Goal: Information Seeking & Learning: Compare options

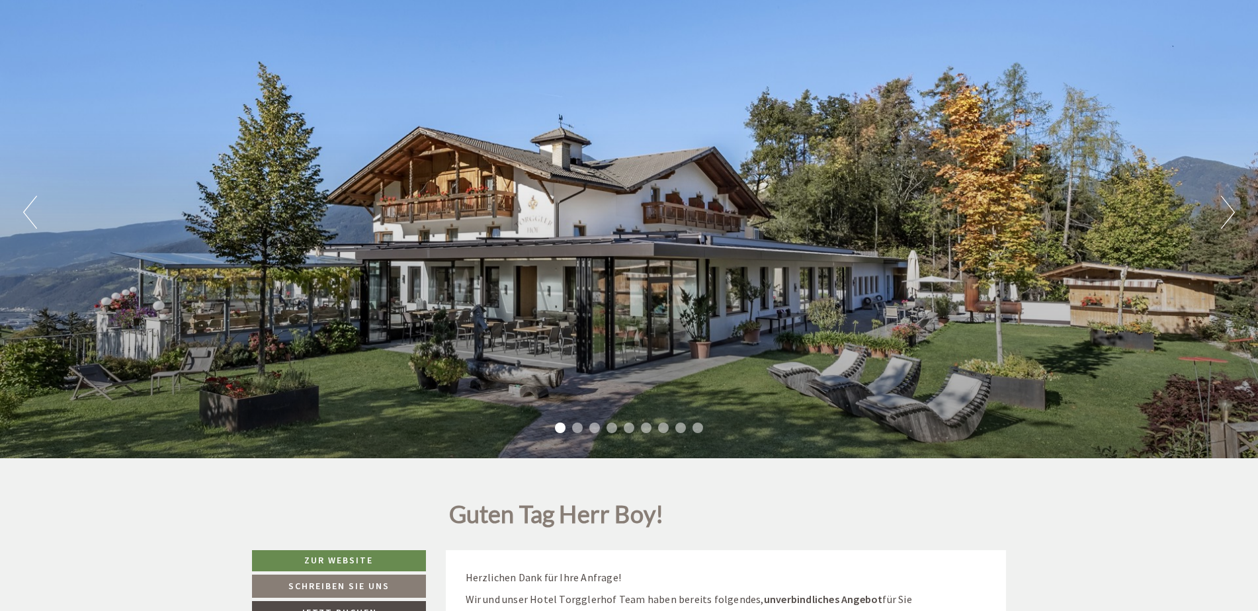
scroll to position [463, 0]
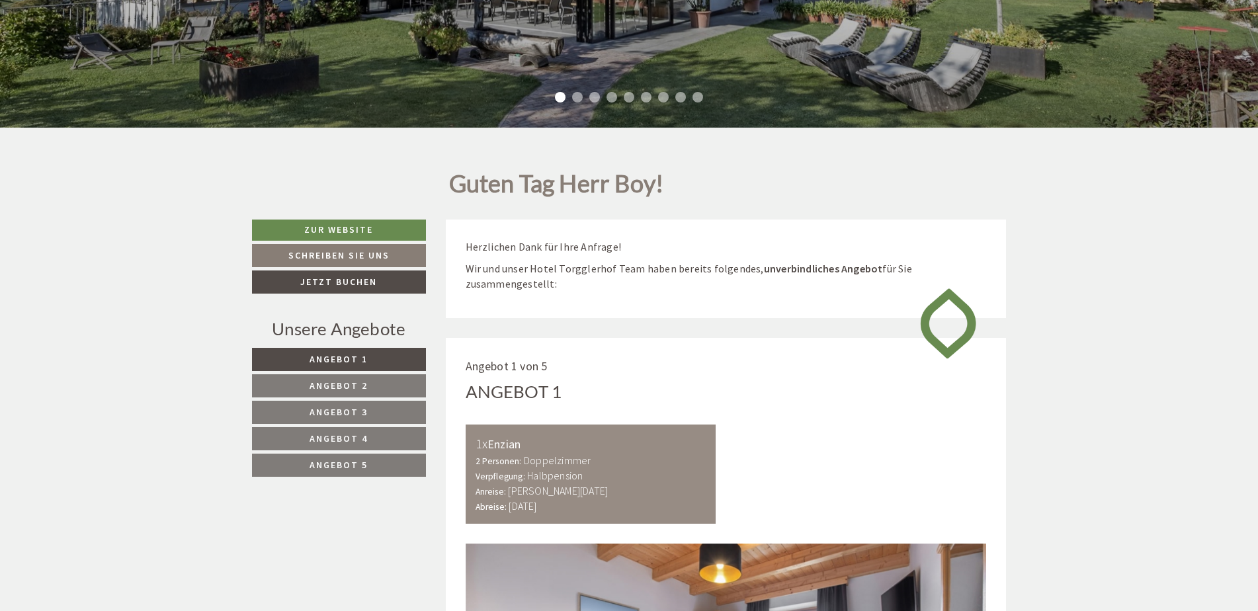
click at [325, 467] on span "Angebot 5" at bounding box center [339, 465] width 58 height 12
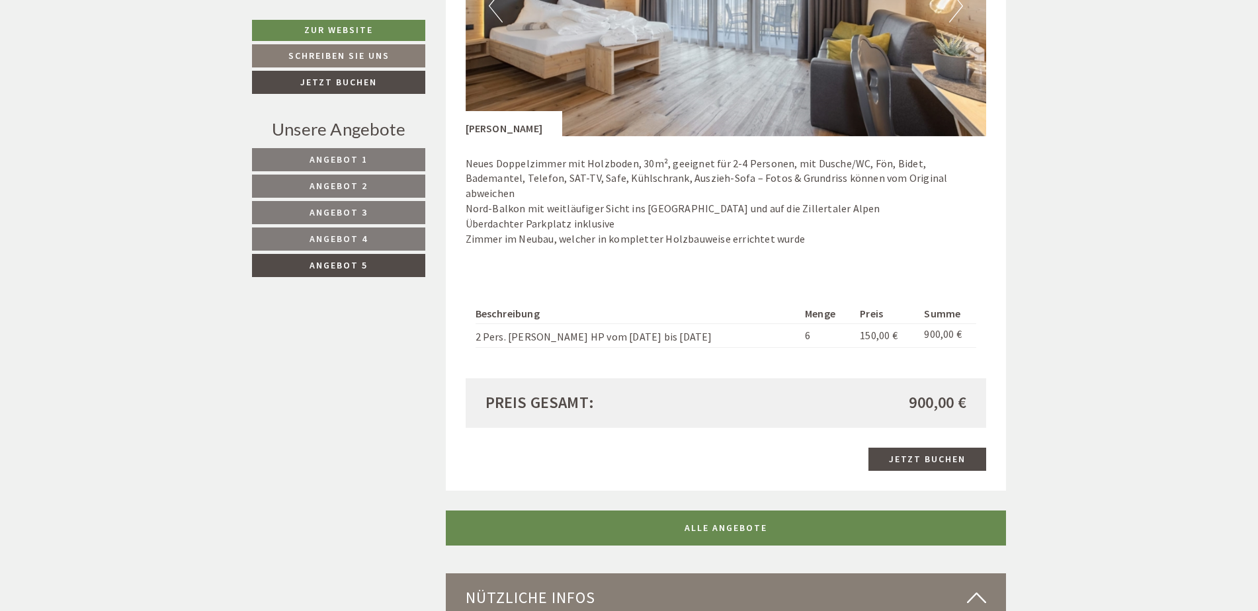
scroll to position [1132, 0]
click at [378, 234] on link "Angebot 4" at bounding box center [338, 239] width 173 height 23
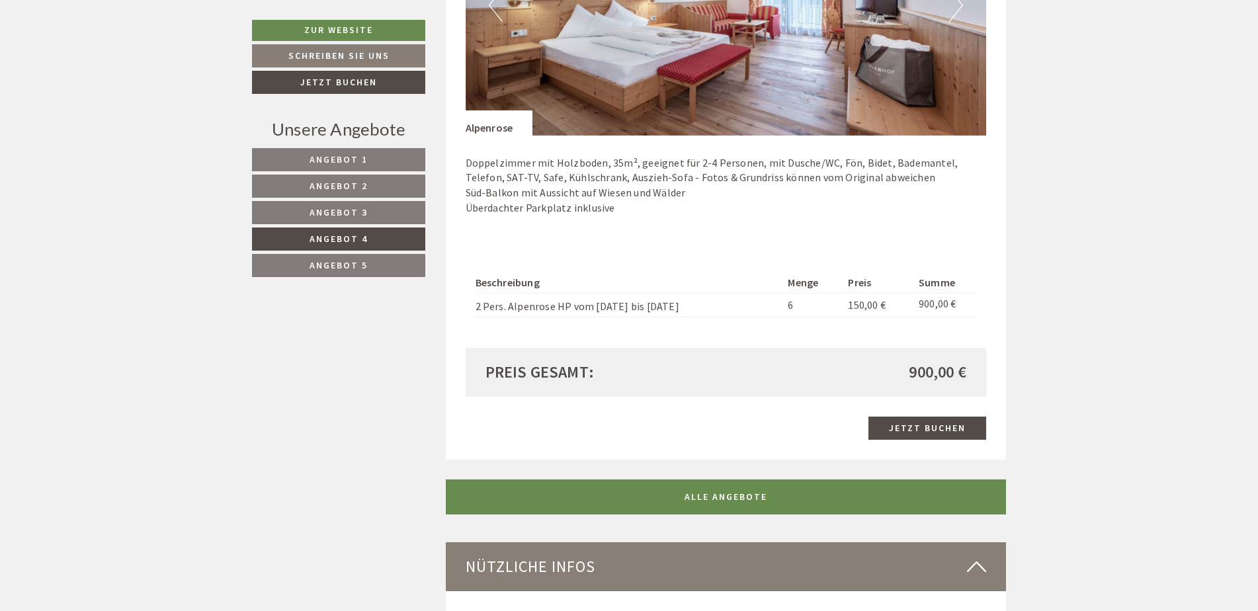
scroll to position [801, 0]
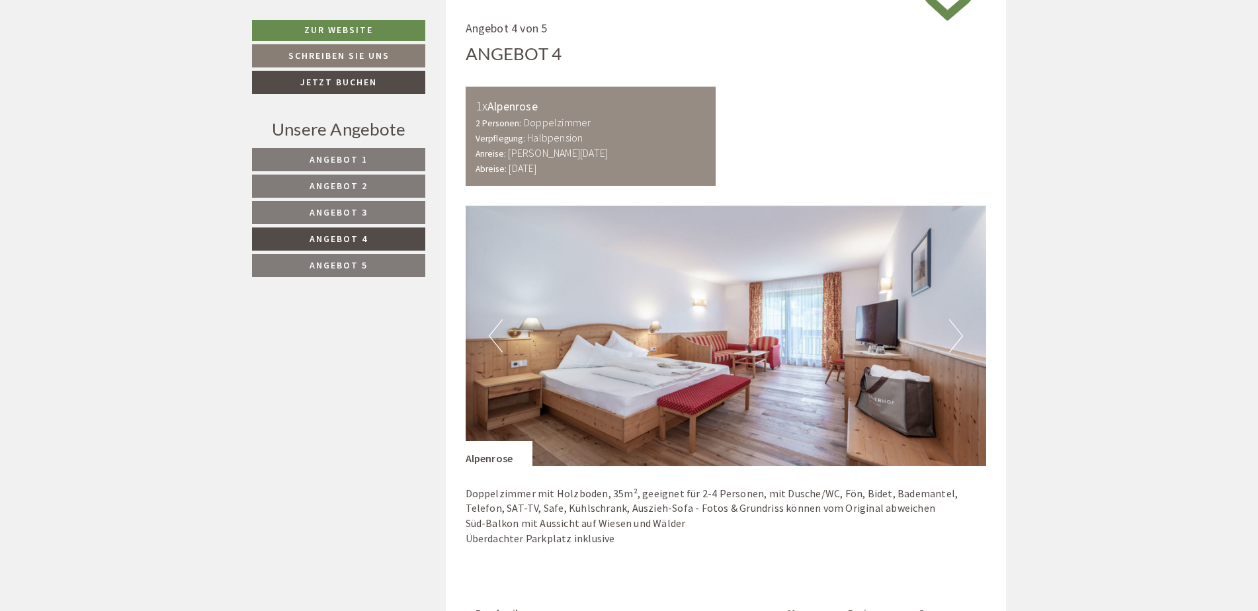
click at [358, 265] on span "Angebot 5" at bounding box center [339, 265] width 58 height 12
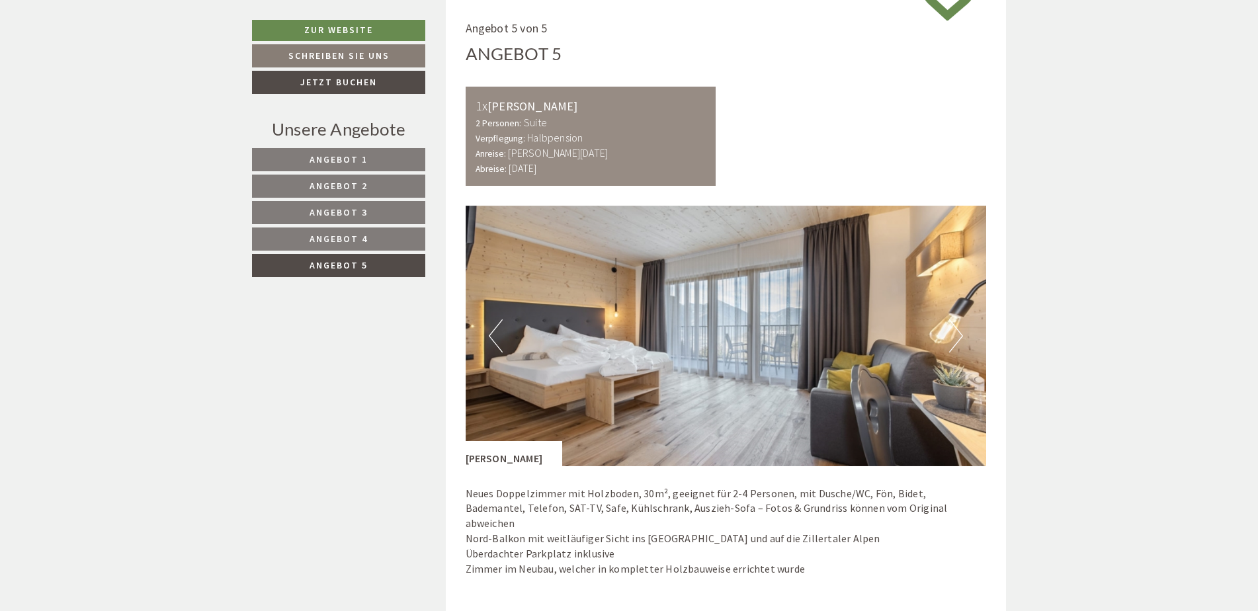
click at [358, 239] on span "Angebot 4" at bounding box center [339, 239] width 58 height 12
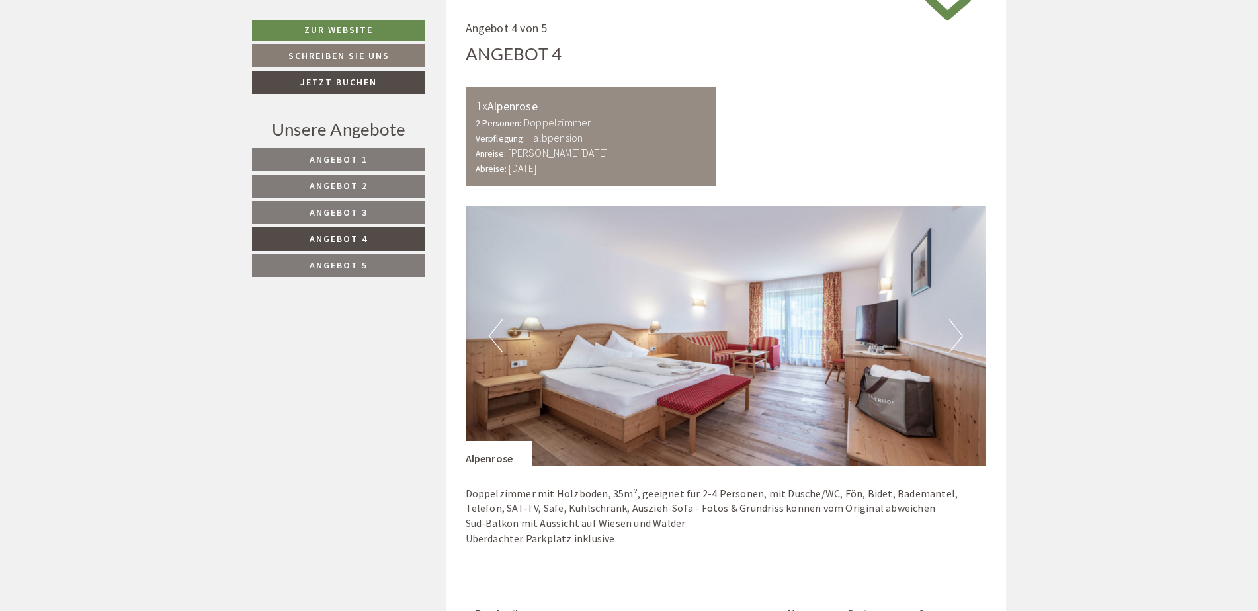
click at [353, 232] on link "Angebot 4" at bounding box center [338, 239] width 173 height 23
click at [353, 214] on span "Angebot 3" at bounding box center [339, 212] width 58 height 12
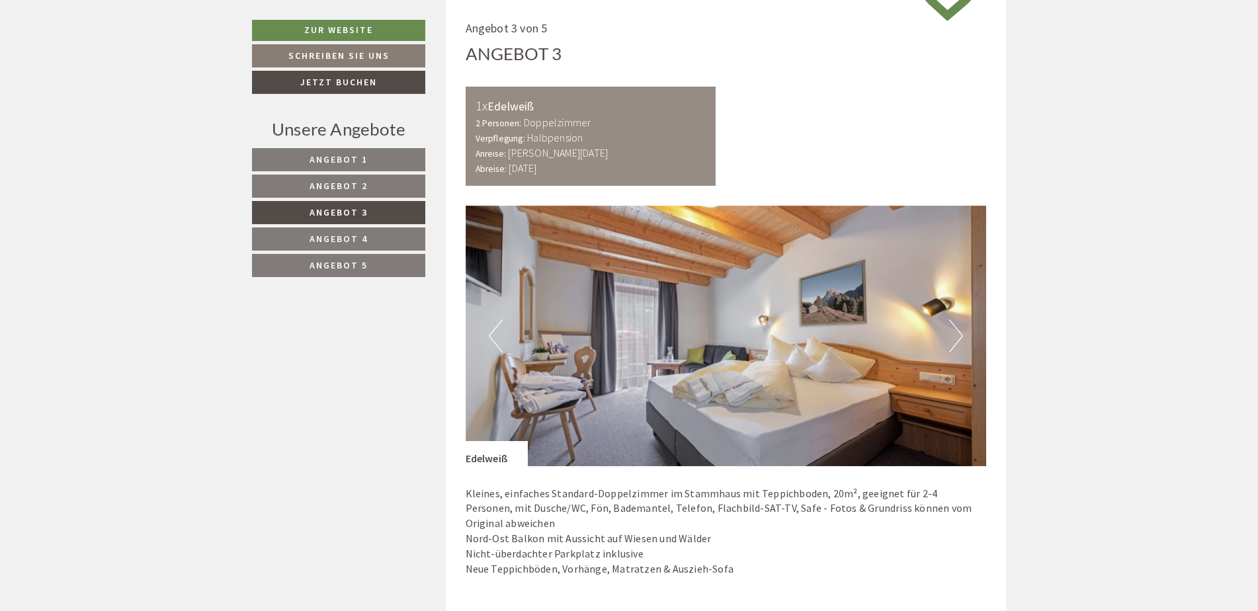
click at [349, 198] on nav "Angebot 1 Angebot 2 Angebot 3 Angebot 4 Angebot 5" at bounding box center [340, 212] width 177 height 129
click at [349, 186] on span "Angebot 2" at bounding box center [339, 186] width 58 height 12
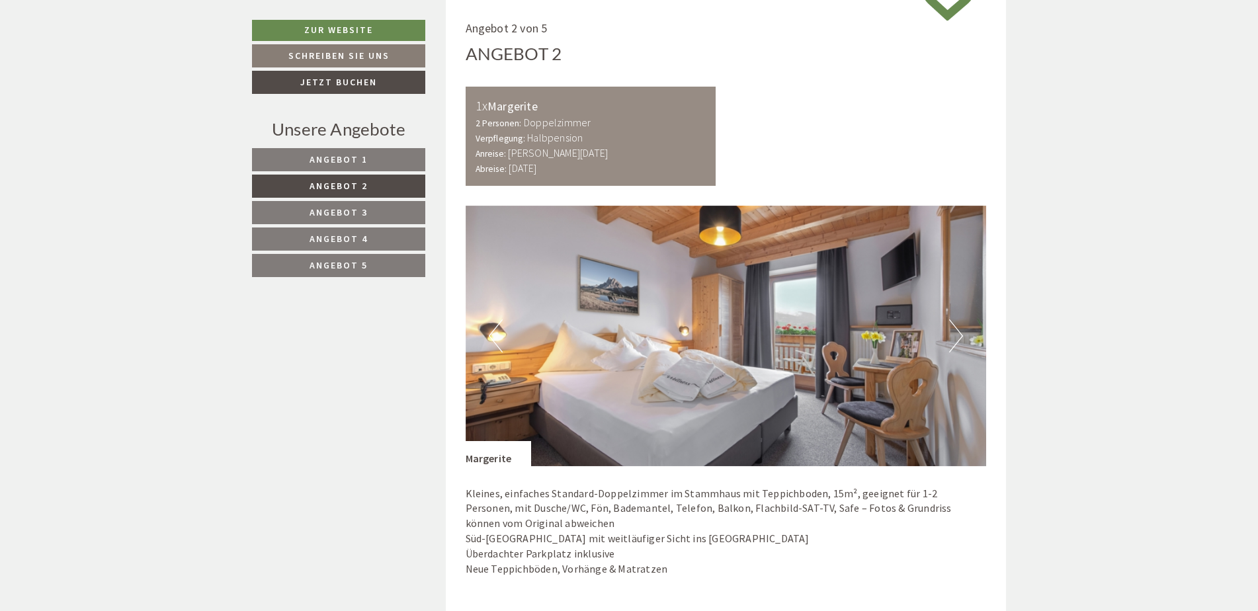
click at [349, 161] on span "Angebot 1" at bounding box center [339, 159] width 58 height 12
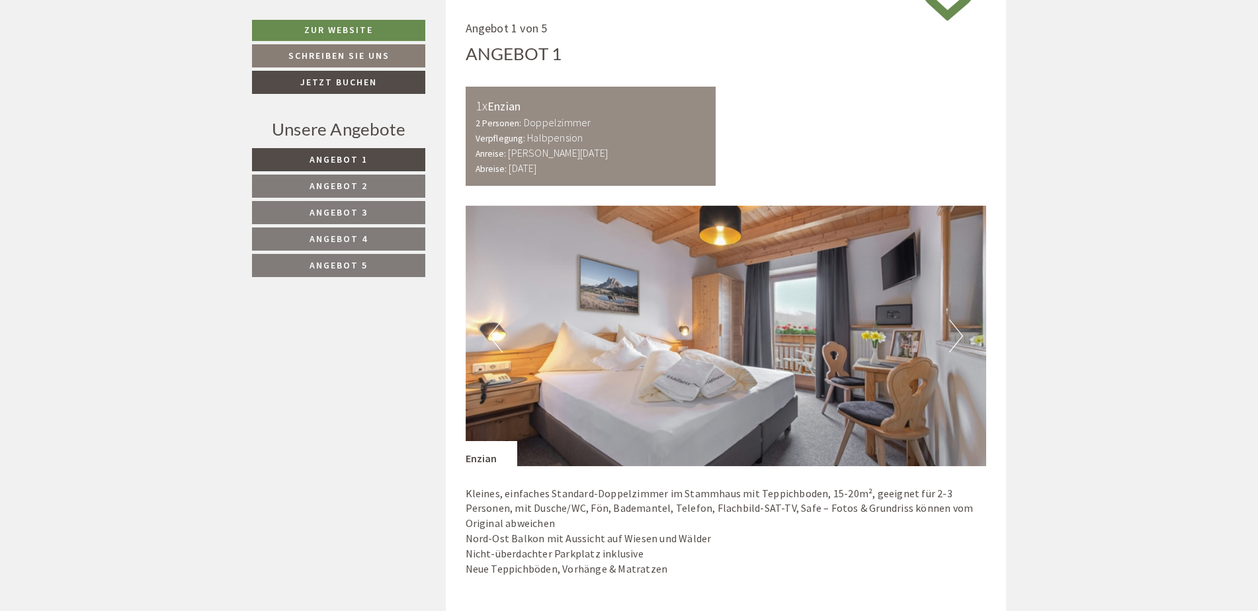
click at [347, 263] on span "Angebot 5" at bounding box center [339, 265] width 58 height 12
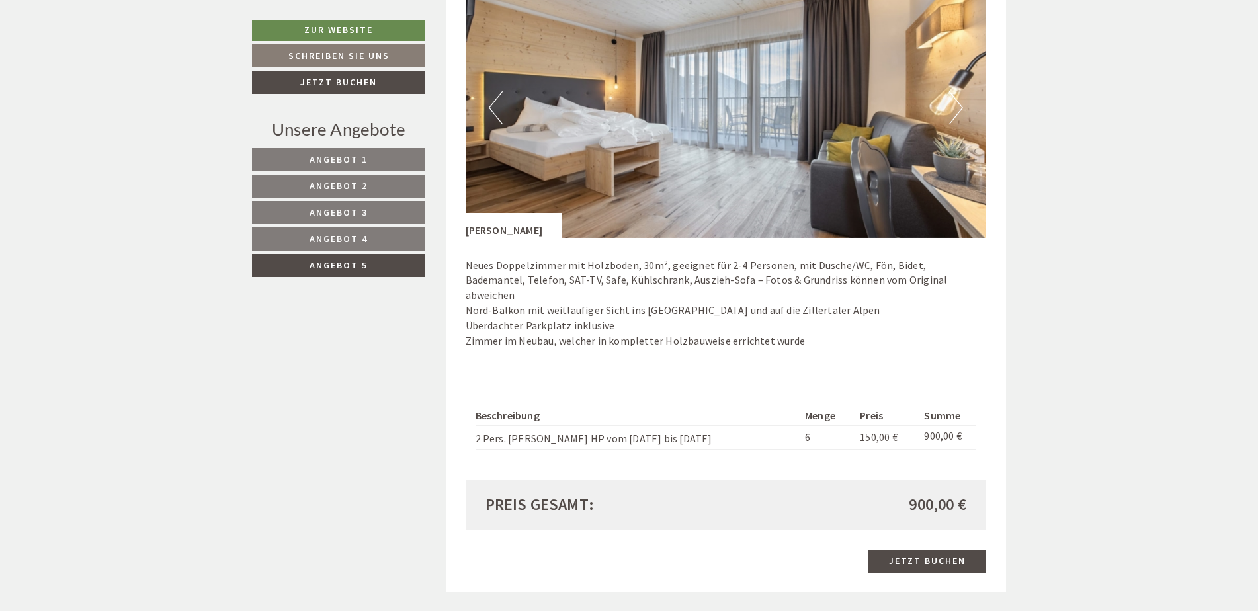
scroll to position [1066, 0]
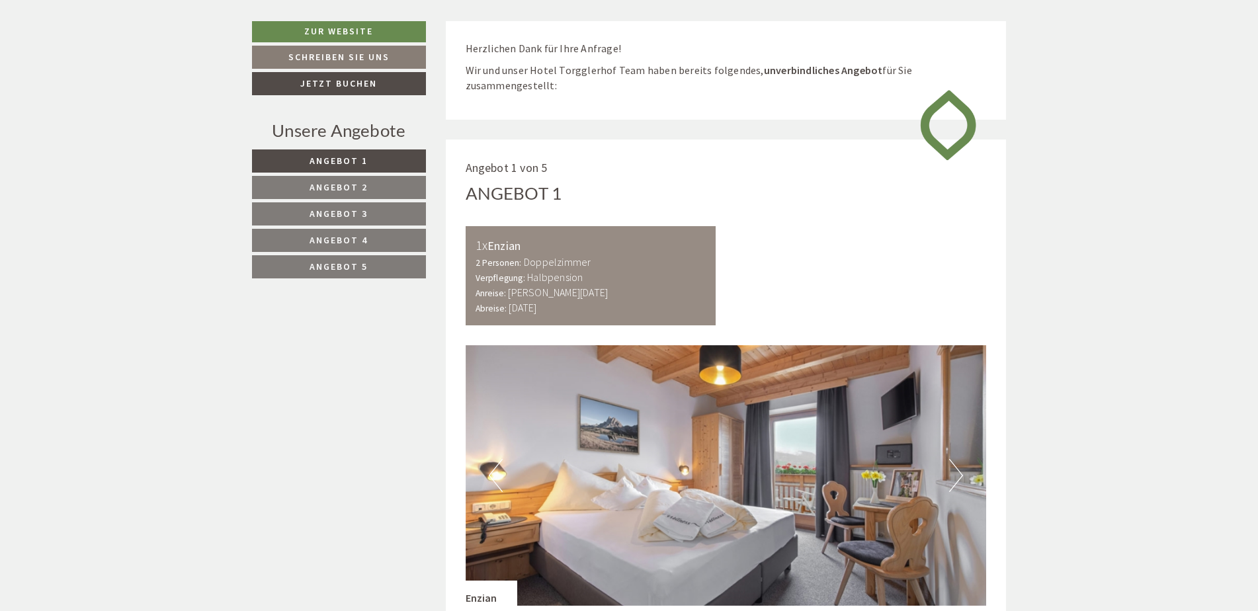
scroll to position [16, 0]
click at [307, 271] on link "Angebot 5" at bounding box center [339, 266] width 174 height 23
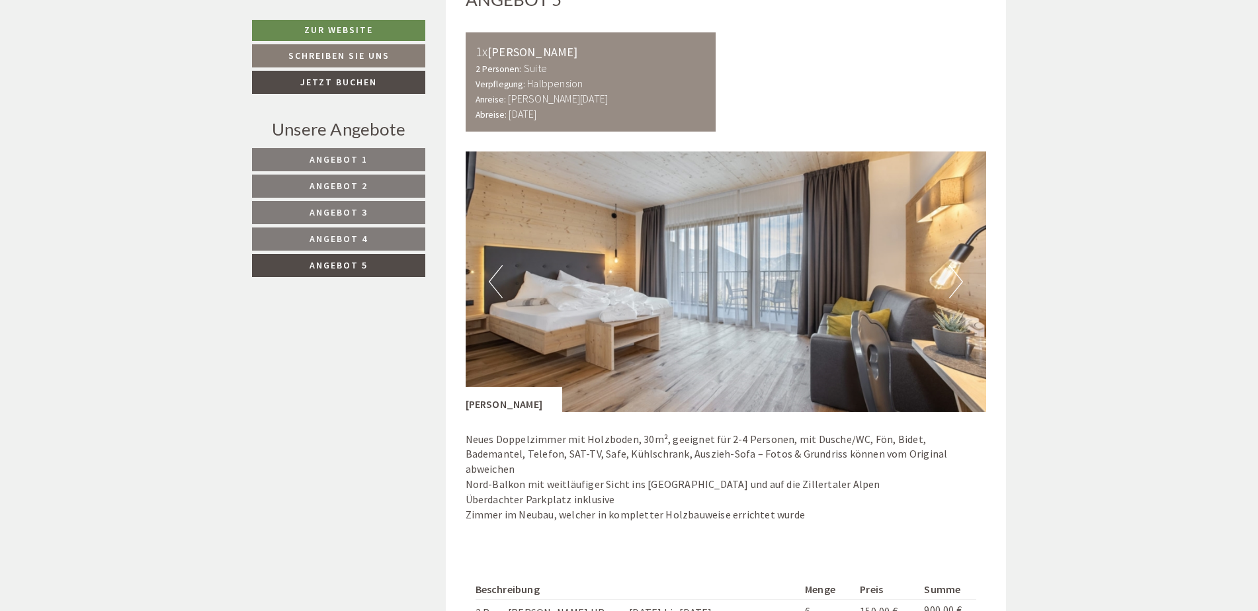
scroll to position [1066, 0]
